Goal: Find specific page/section: Find specific page/section

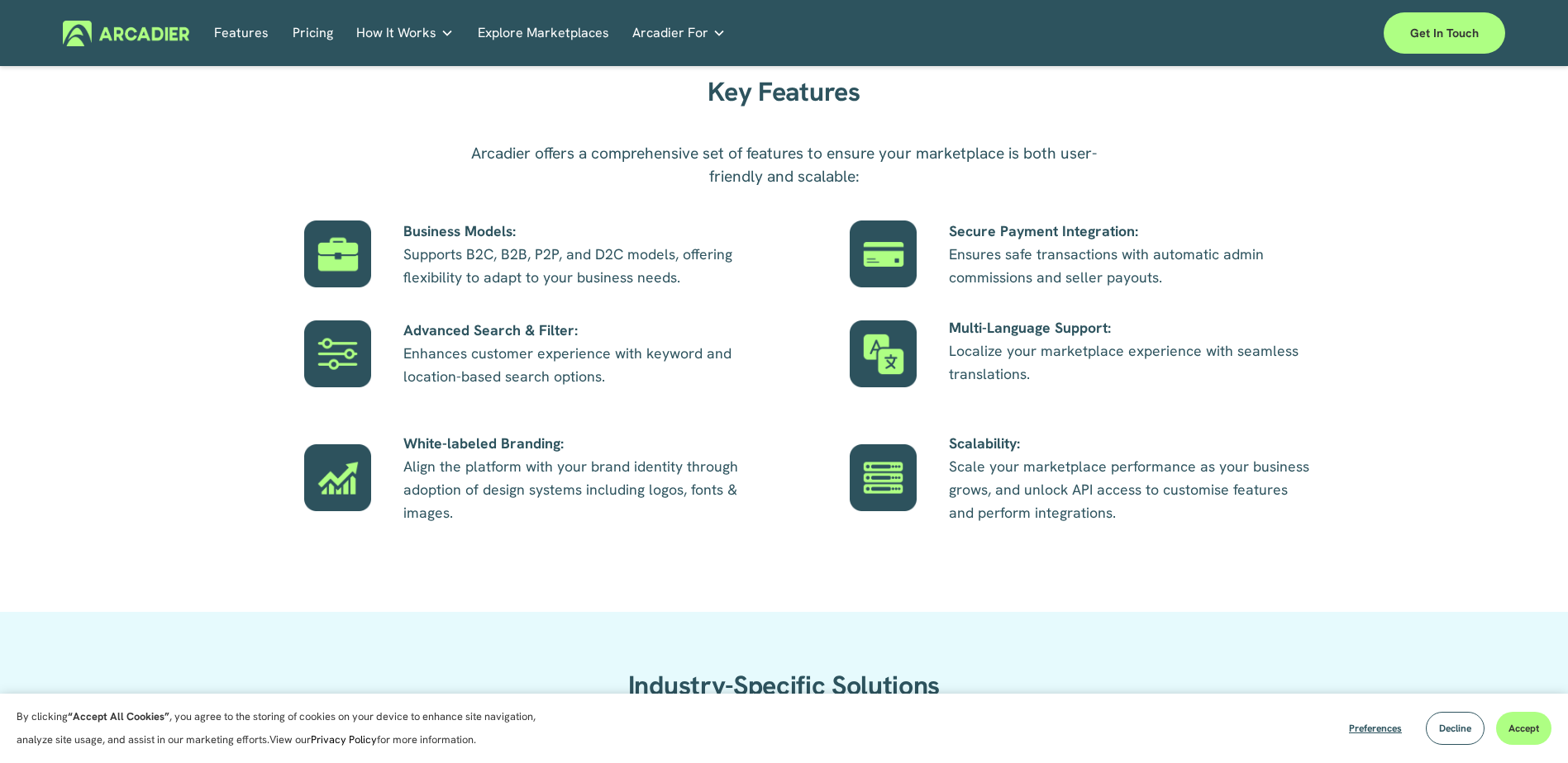
scroll to position [991, 0]
click at [0, 0] on p "Intuitive marketplaces tailored to your business needs." at bounding box center [0, 0] width 0 height 0
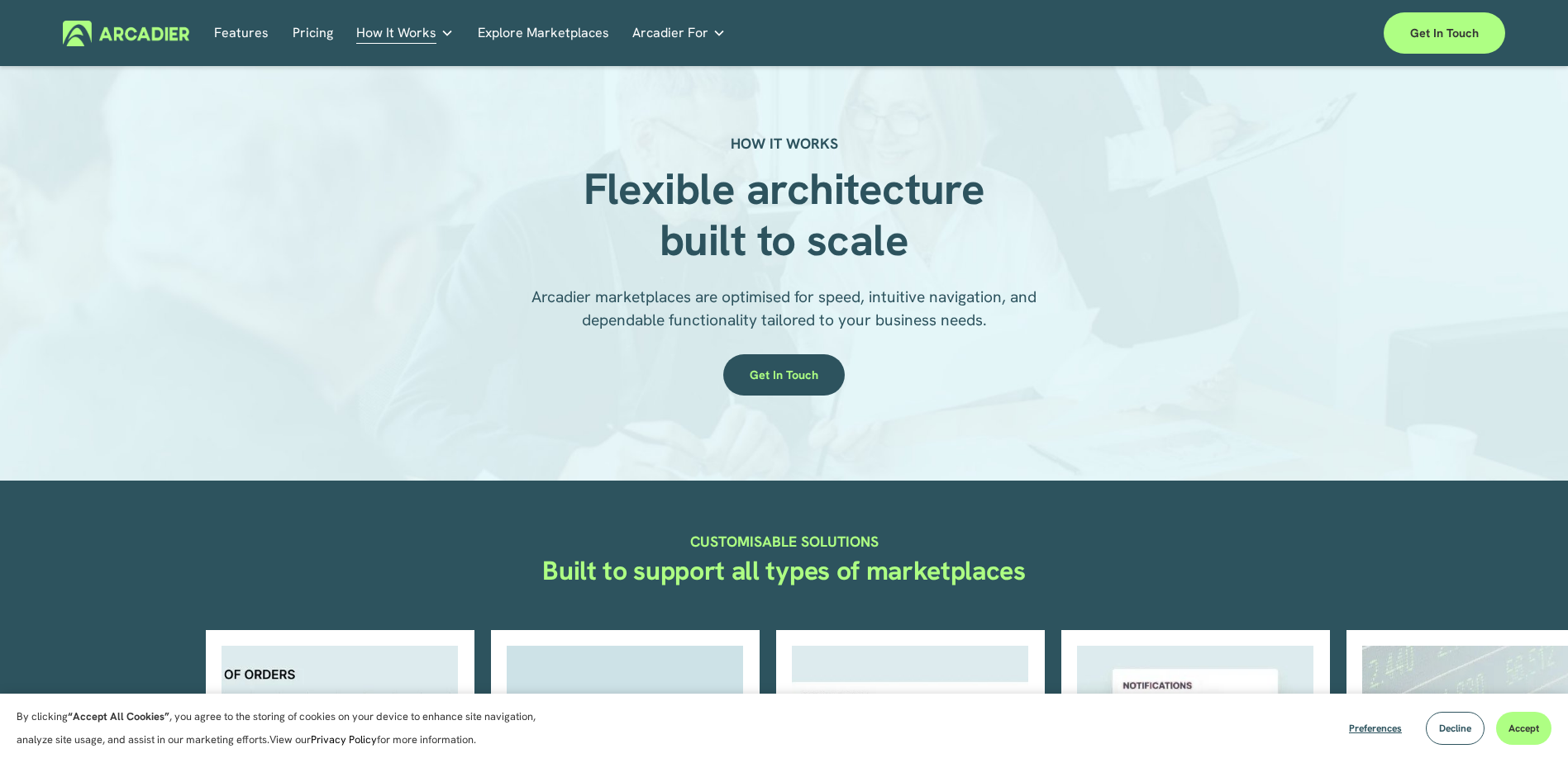
scroll to position [413, 0]
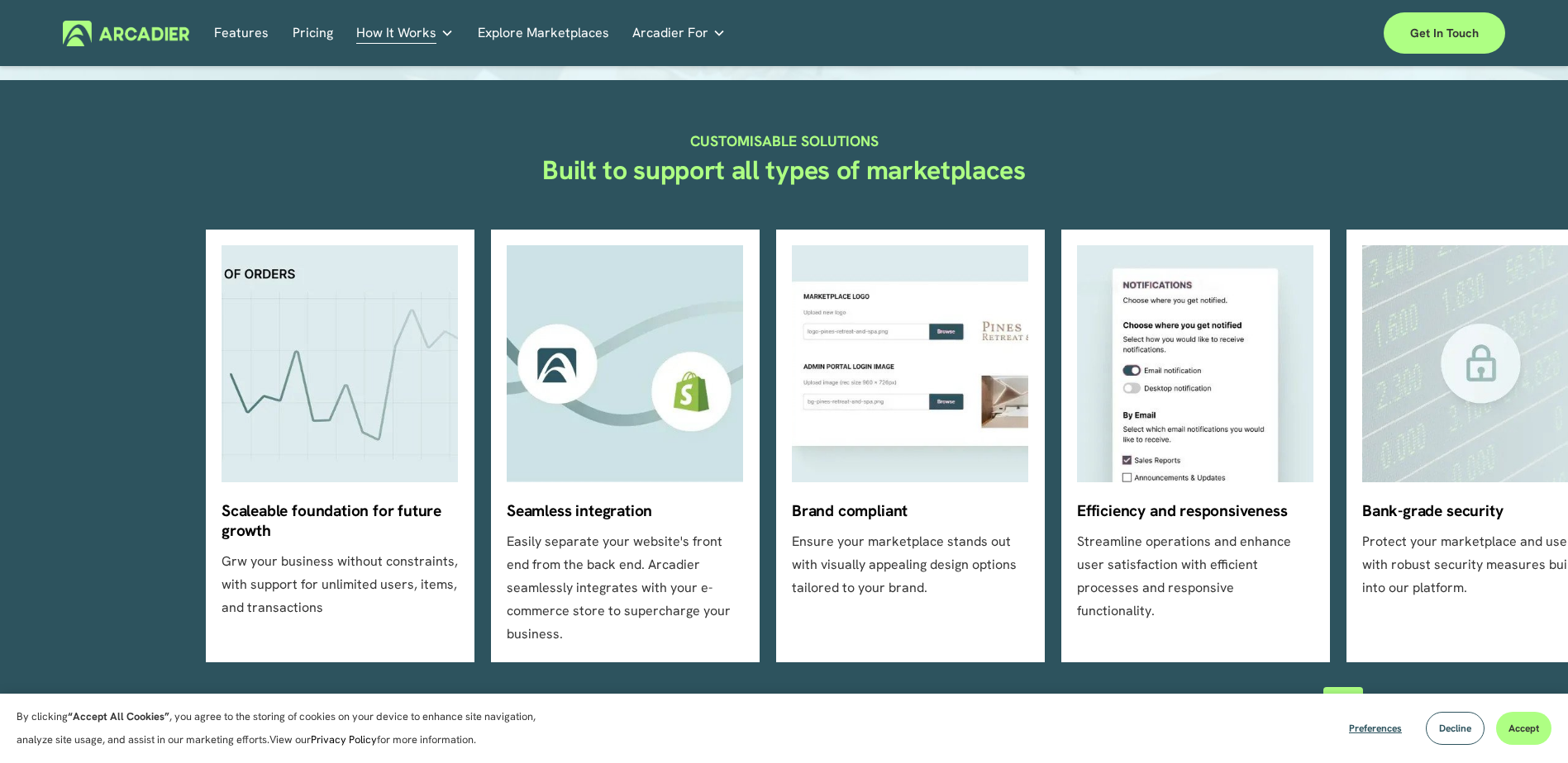
click at [547, 28] on link "Explore Marketplaces" at bounding box center [543, 34] width 131 height 26
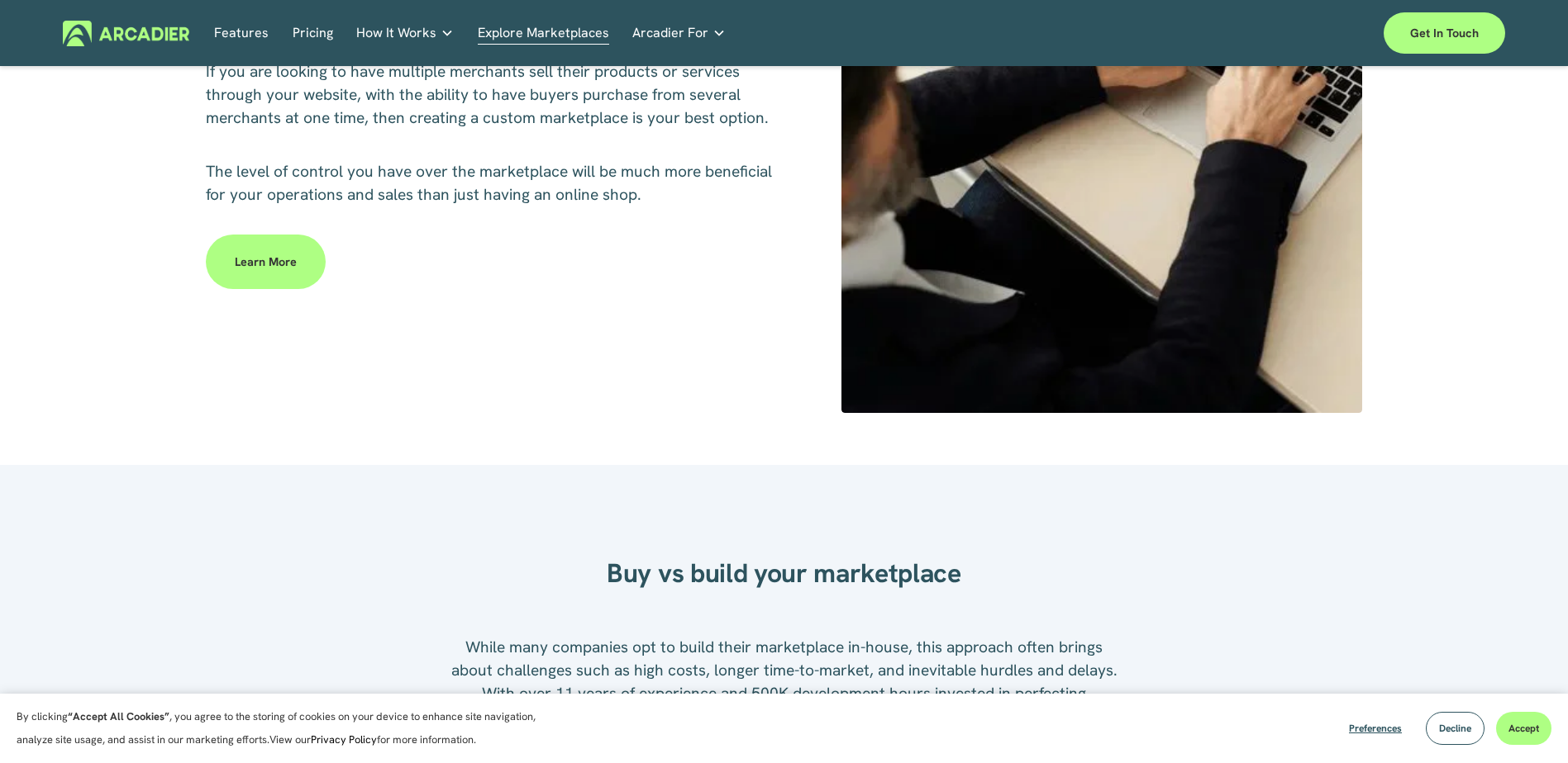
scroll to position [991, 0]
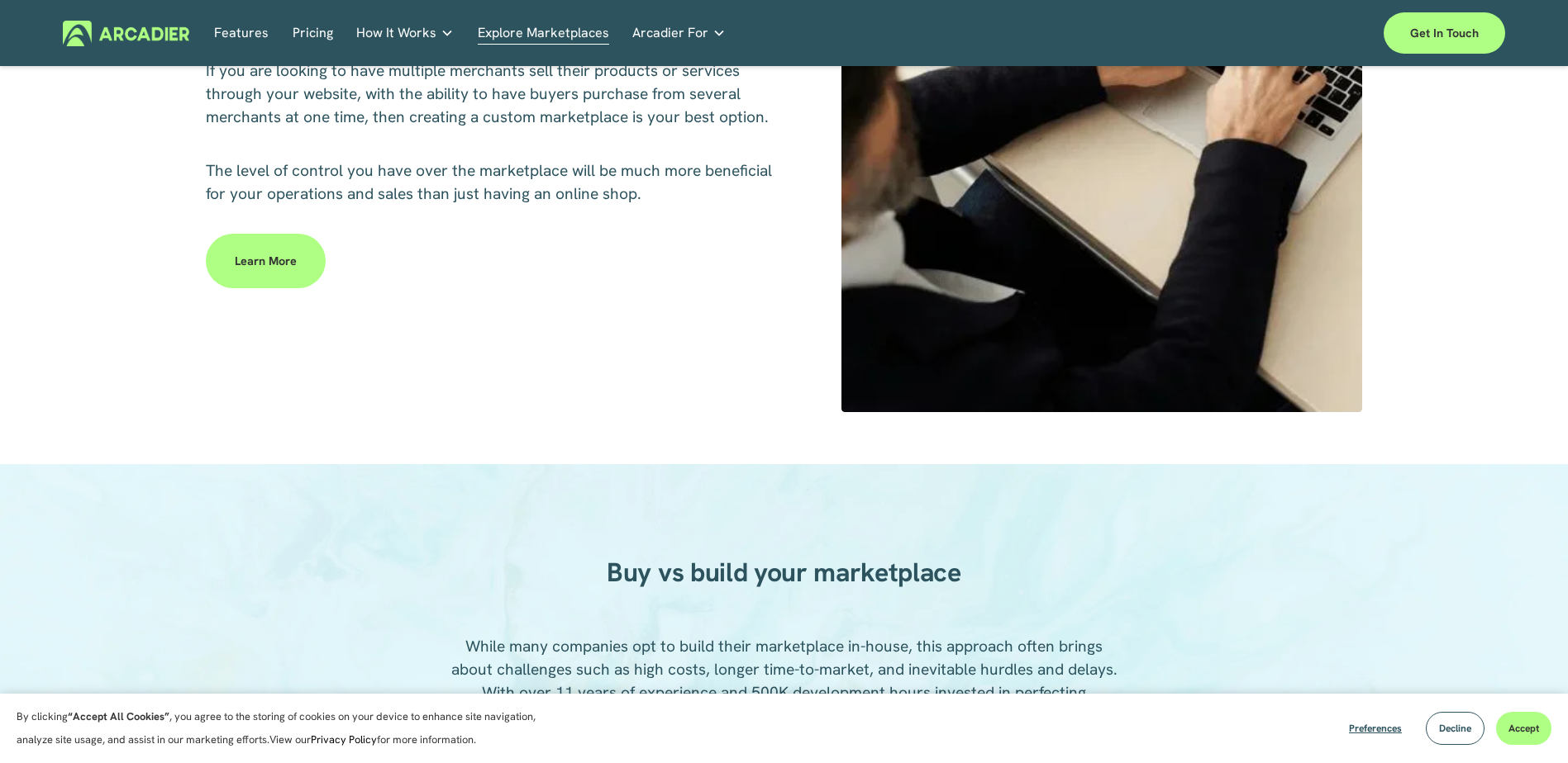
click at [265, 246] on link "Learn more" at bounding box center [265, 261] width 120 height 54
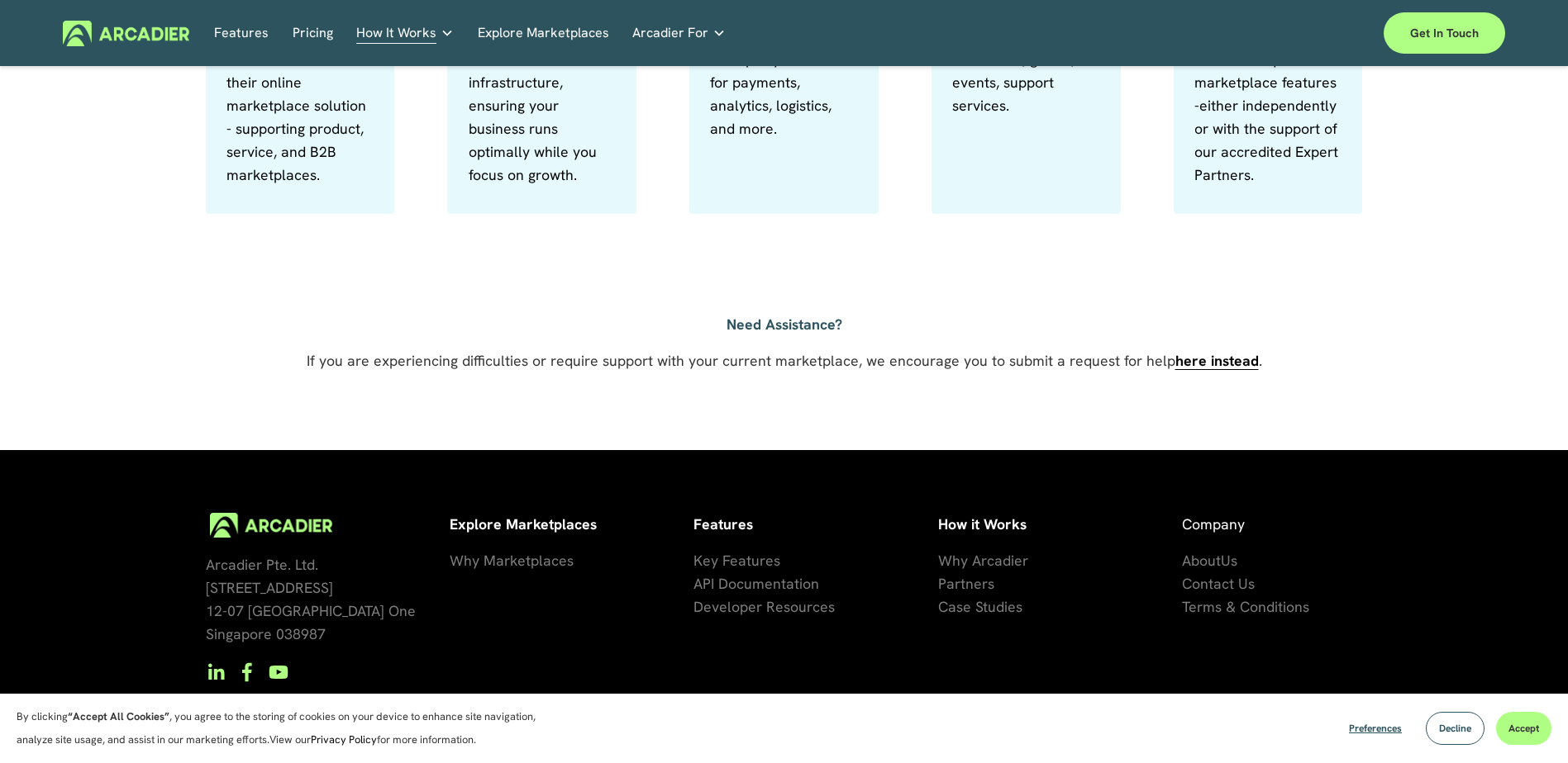
scroll to position [1124, 0]
